Goal: Task Accomplishment & Management: Manage account settings

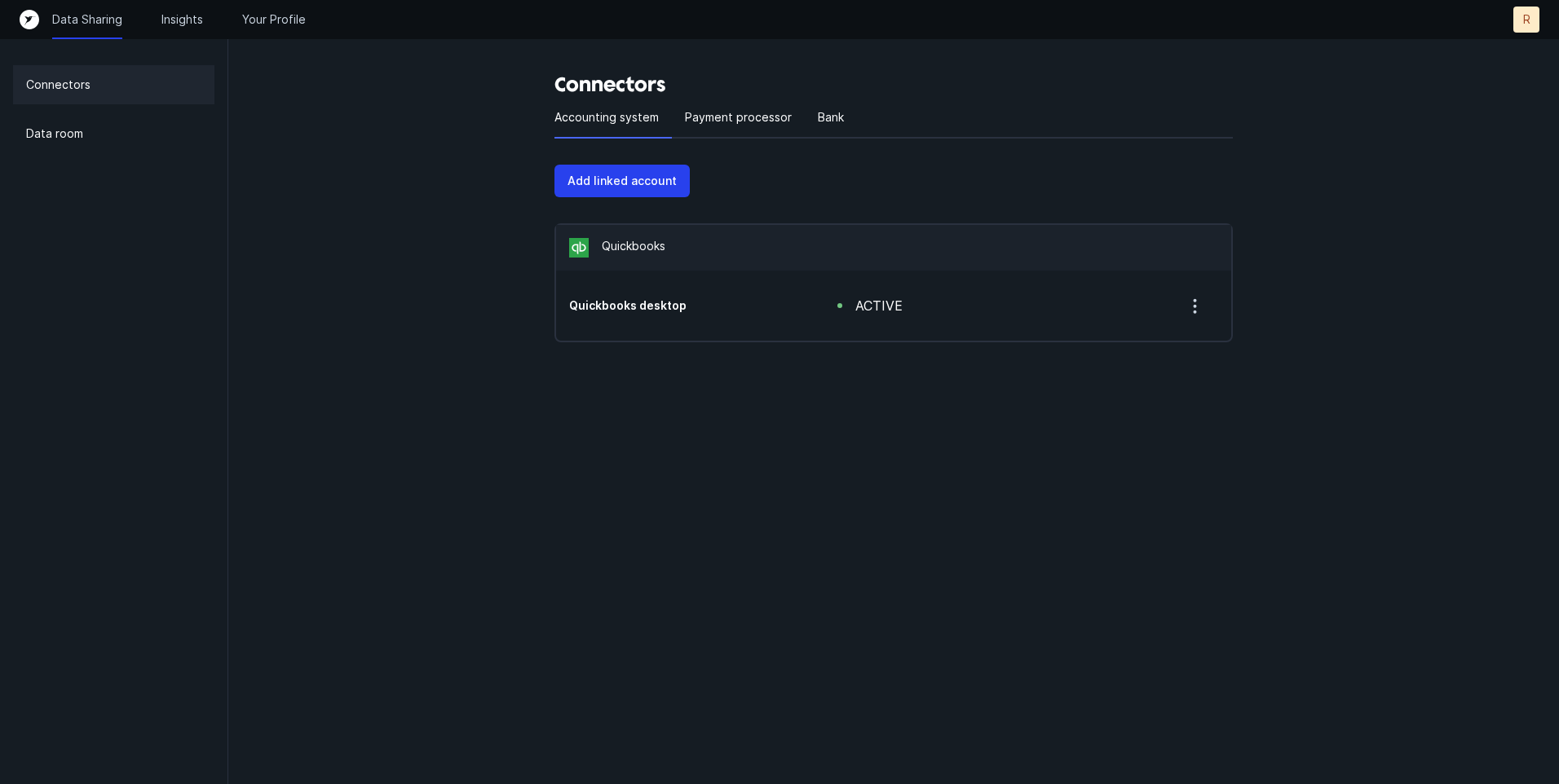
click at [1075, 319] on div "active" at bounding box center [992, 305] width 334 height 31
click at [1191, 304] on icon "button" at bounding box center [1195, 306] width 20 height 20
click at [651, 312] on h5 "Quickbooks desktop" at bounding box center [676, 306] width 216 height 17
click at [678, 295] on div "Quickbooks desktop active" at bounding box center [894, 306] width 676 height 71
click at [880, 305] on div "active" at bounding box center [879, 305] width 47 height 19
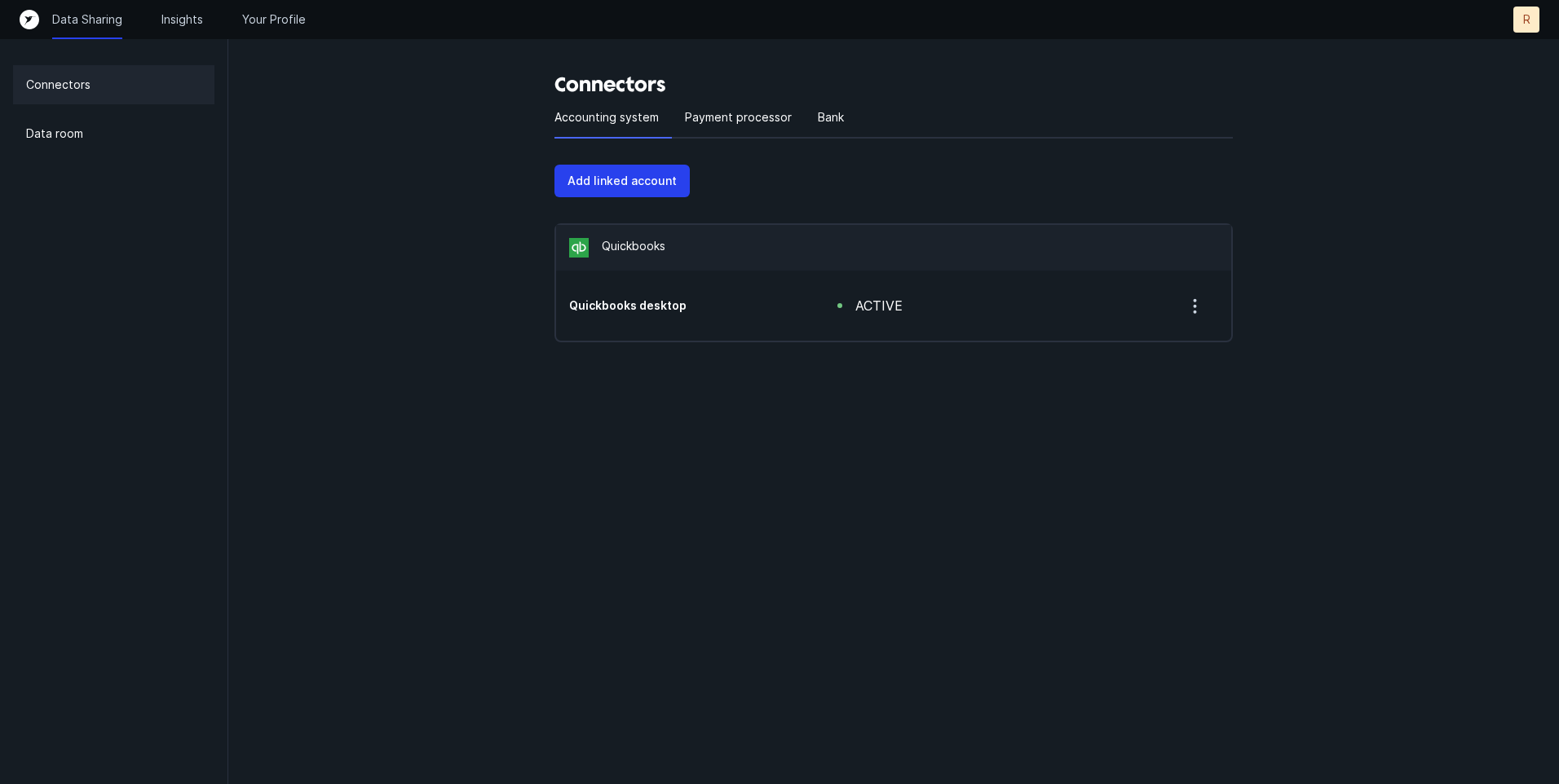
click at [672, 302] on h5 "Quickbooks desktop" at bounding box center [676, 306] width 216 height 17
click at [46, 87] on p "Connectors" at bounding box center [58, 84] width 64 height 19
click at [290, 17] on p "Your Profile" at bounding box center [274, 19] width 64 height 17
